Goal: Obtain resource: Download file/media

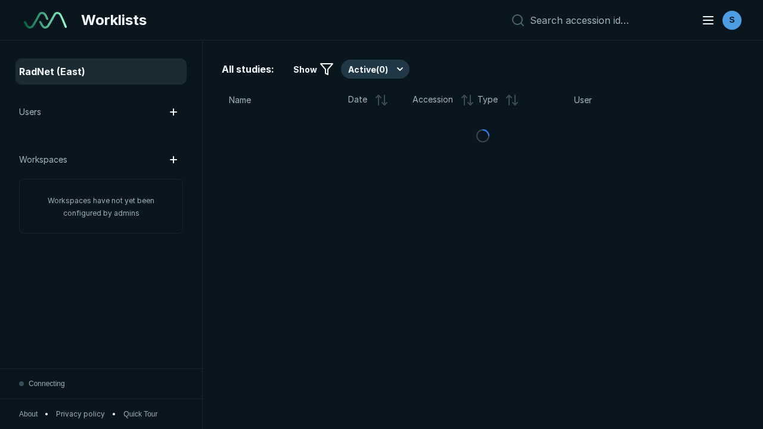
scroll to position [3256, 4967]
